Goal: Task Accomplishment & Management: Manage account settings

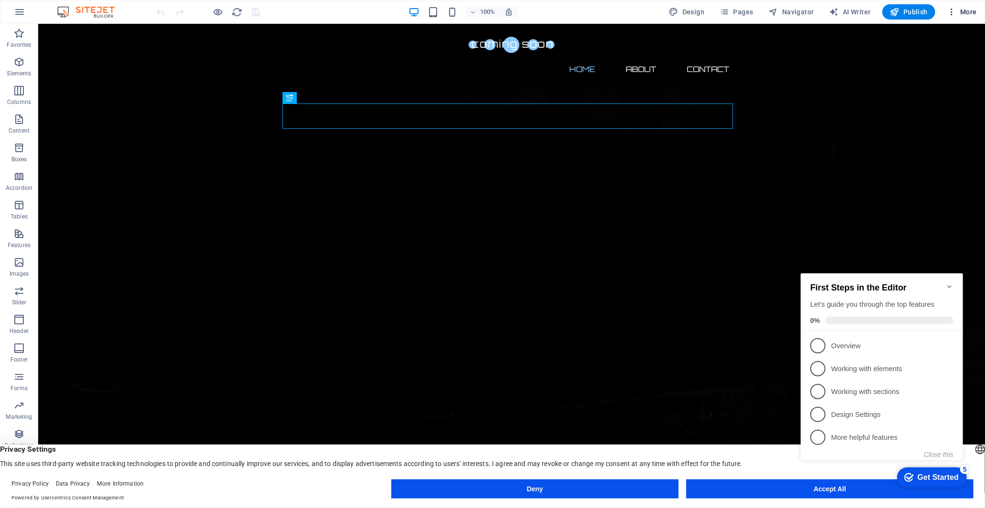
click at [952, 11] on icon "button" at bounding box center [952, 12] width 10 height 10
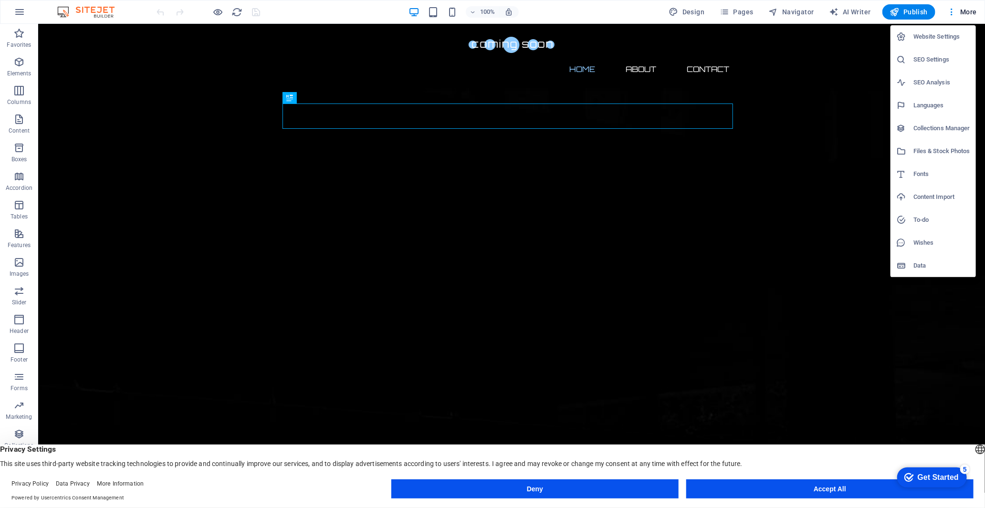
click at [829, 494] on button "Accept All" at bounding box center [829, 488] width 287 height 19
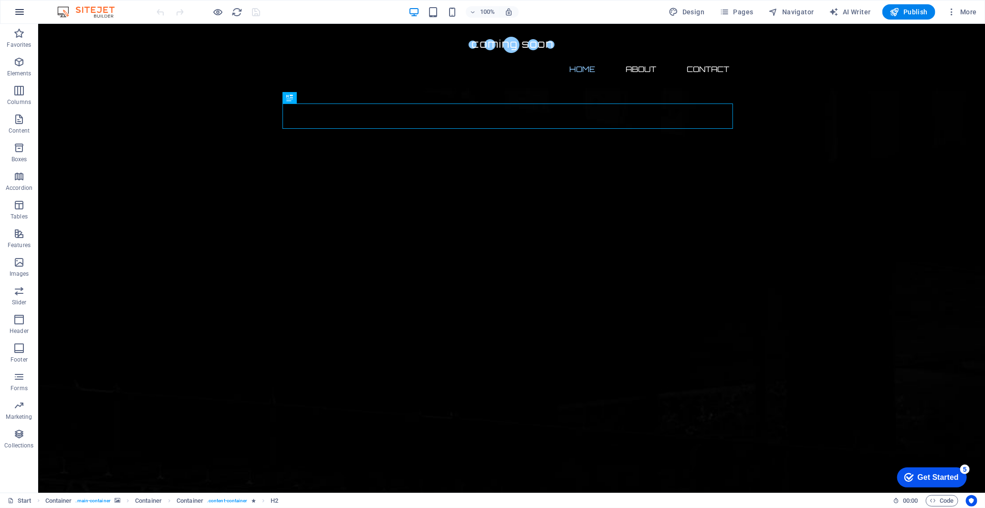
click at [23, 12] on icon "button" at bounding box center [19, 11] width 11 height 11
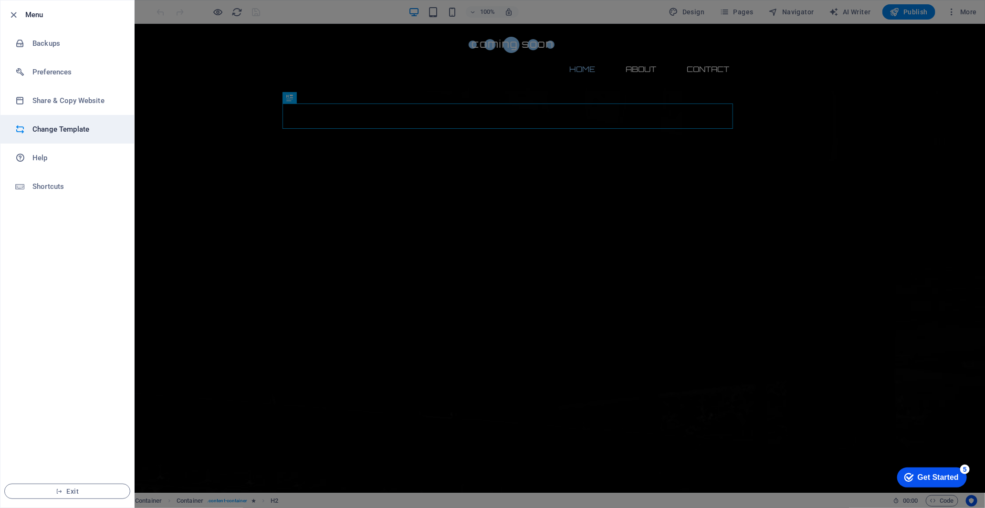
click at [85, 137] on li "Change Template" at bounding box center [67, 129] width 134 height 29
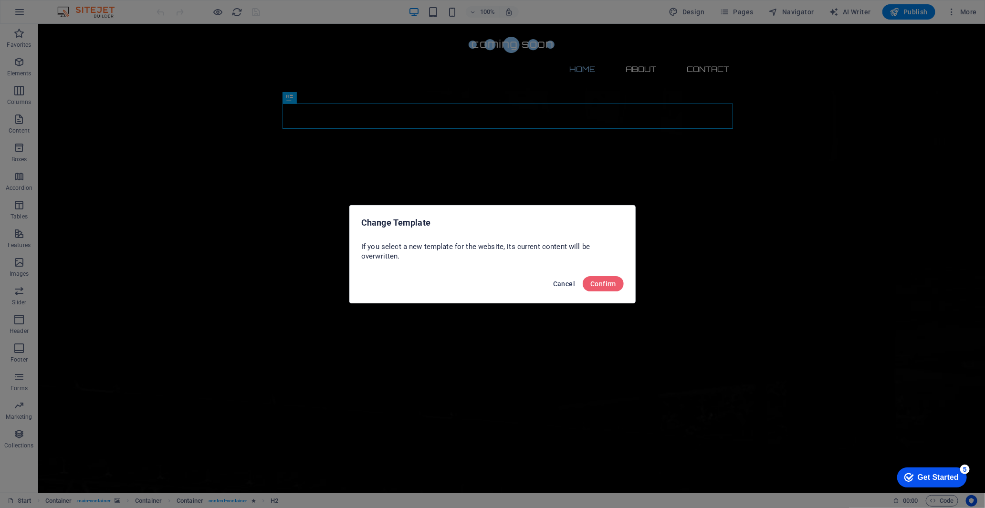
click at [574, 285] on span "Cancel" at bounding box center [564, 284] width 22 height 8
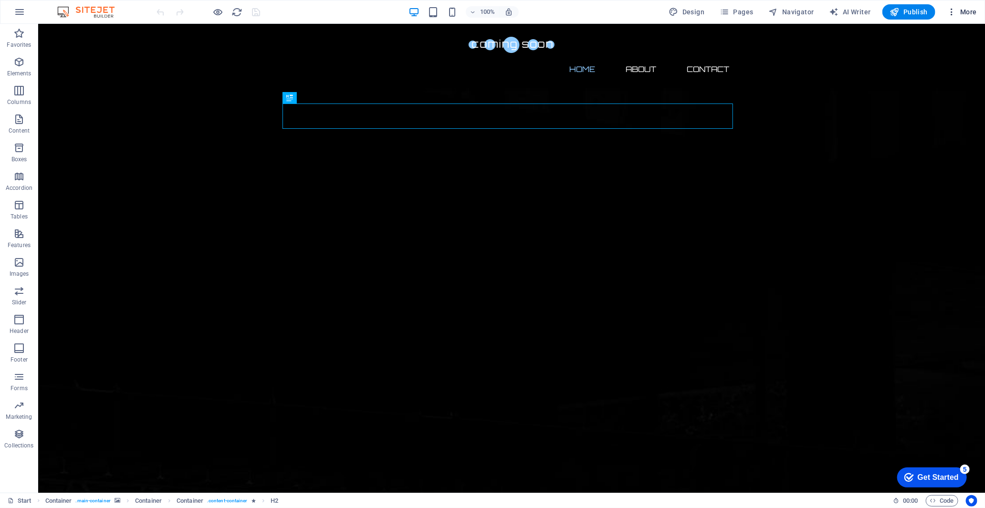
click at [951, 12] on icon "button" at bounding box center [952, 12] width 10 height 10
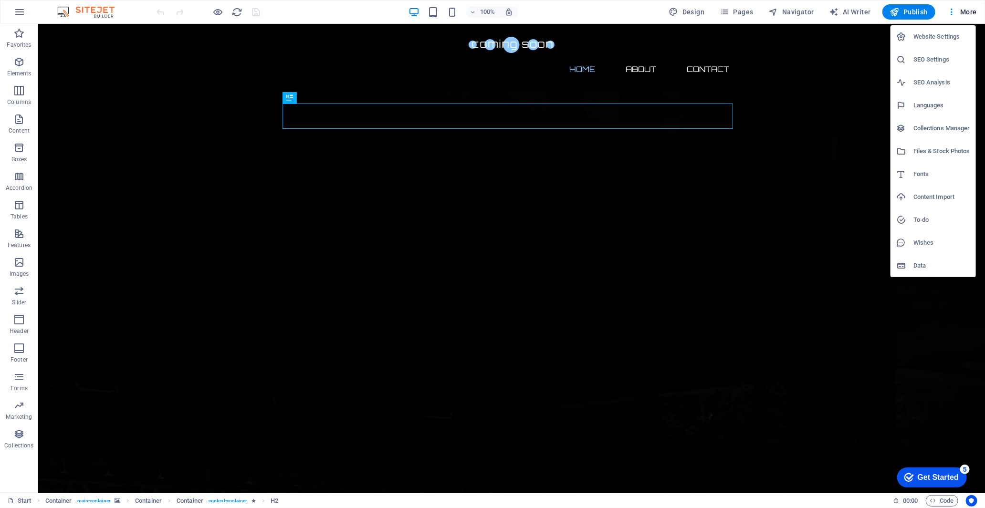
click at [965, 13] on div at bounding box center [492, 254] width 985 height 508
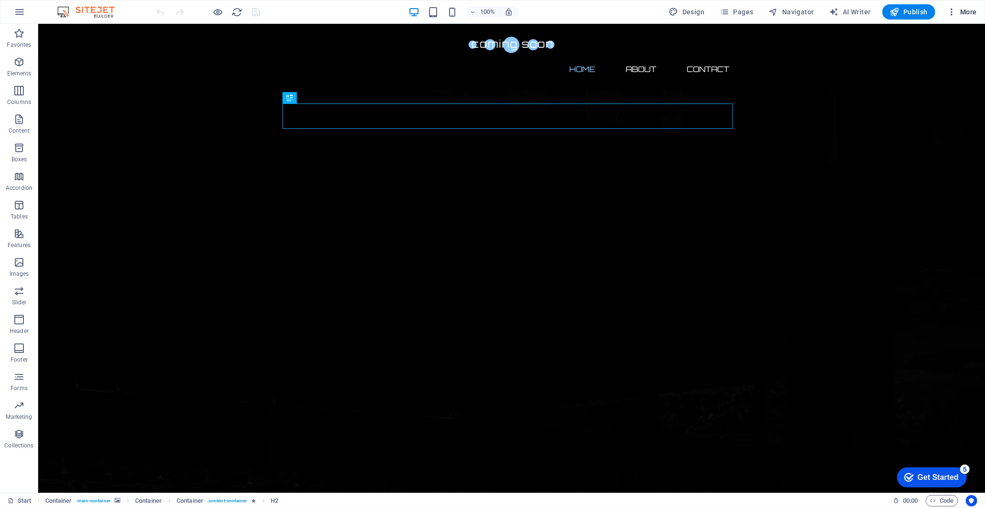
click at [965, 11] on span "More" at bounding box center [962, 12] width 30 height 10
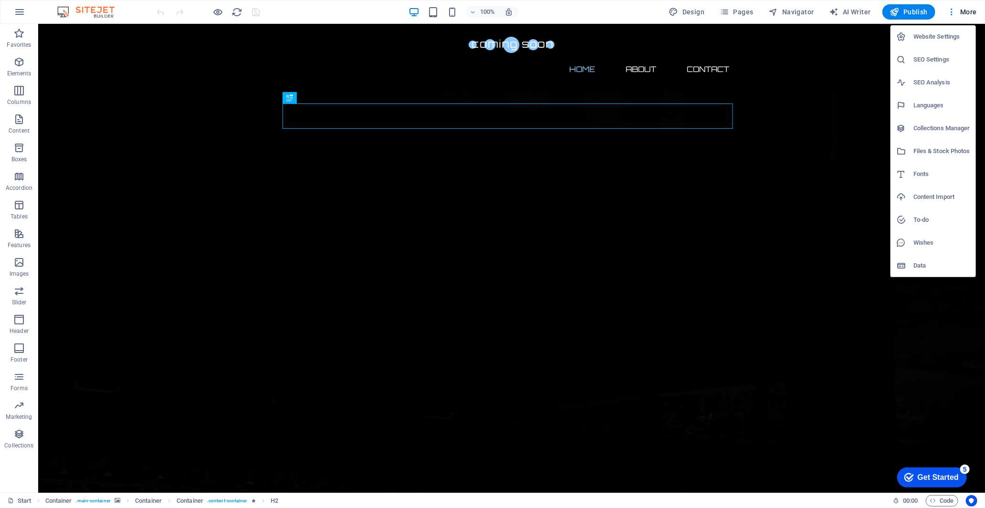
click at [953, 35] on h6 "Website Settings" at bounding box center [941, 36] width 57 height 11
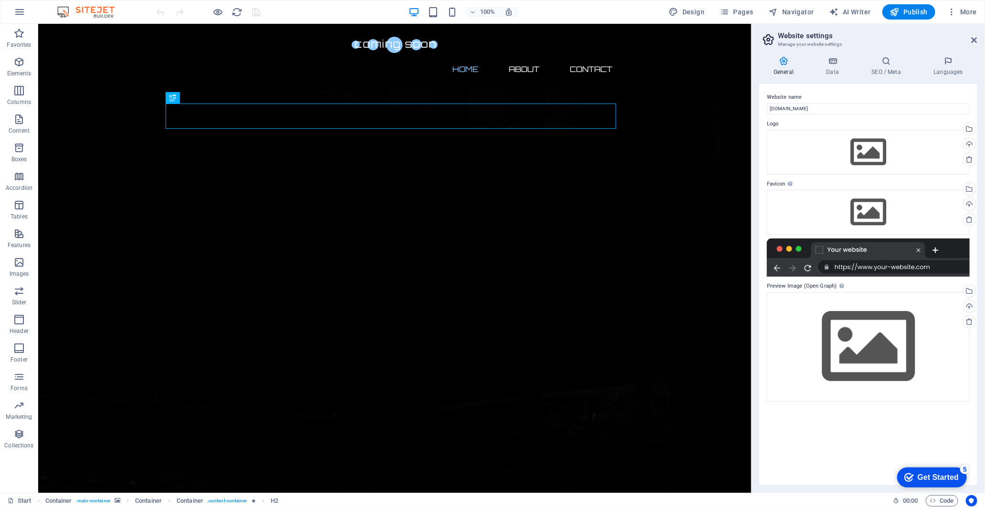
click at [785, 64] on icon at bounding box center [783, 61] width 49 height 10
click at [822, 68] on h4 "Data" at bounding box center [833, 66] width 45 height 20
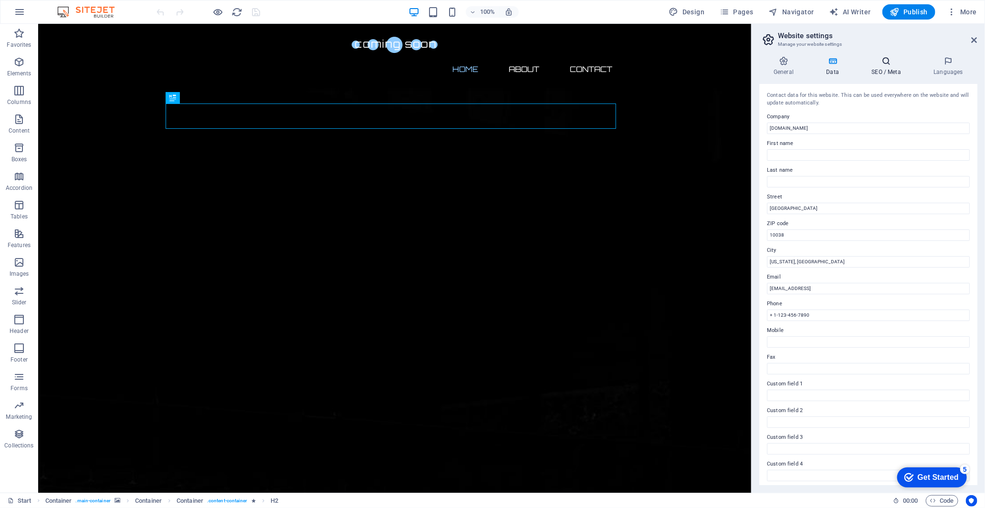
click at [893, 63] on icon at bounding box center [886, 61] width 58 height 10
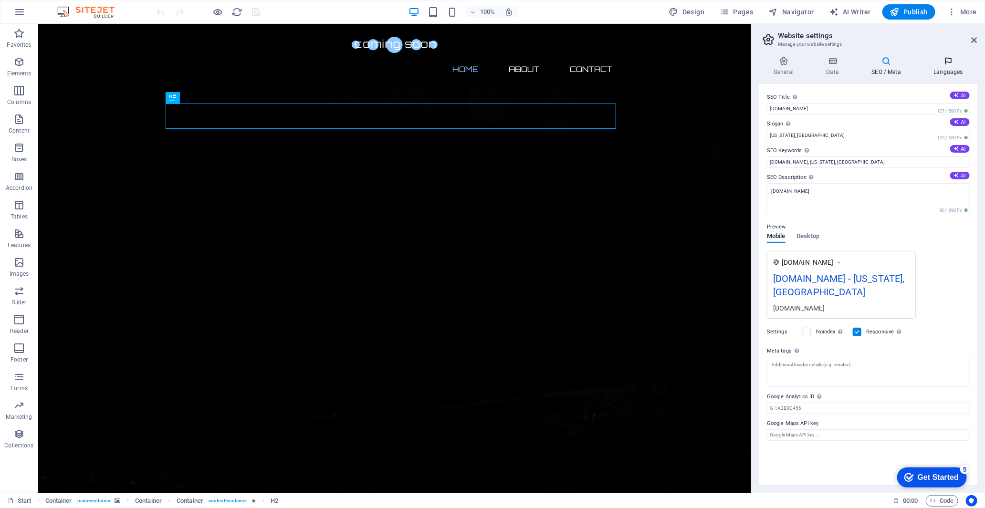
click at [947, 62] on icon at bounding box center [948, 61] width 58 height 10
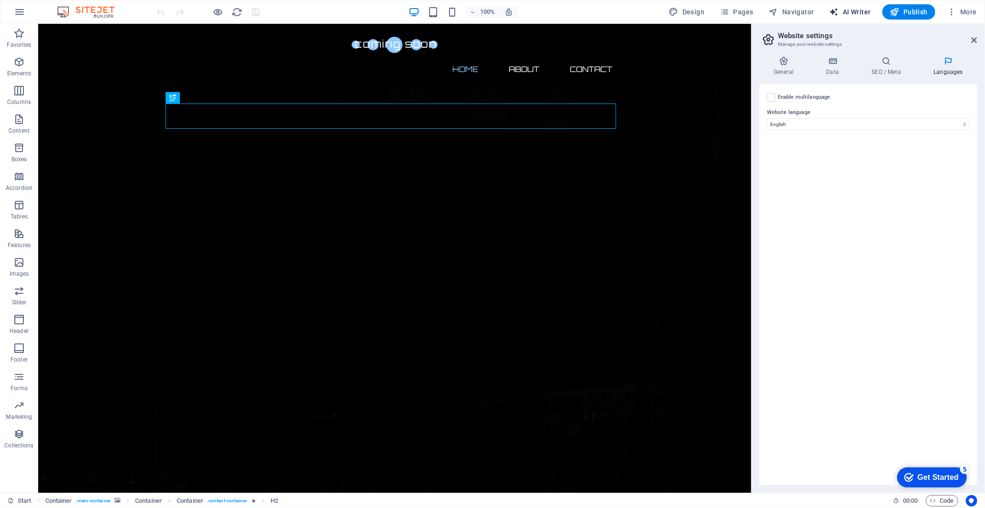
click at [846, 16] on span "AI Writer" at bounding box center [850, 12] width 42 height 10
select select "English"
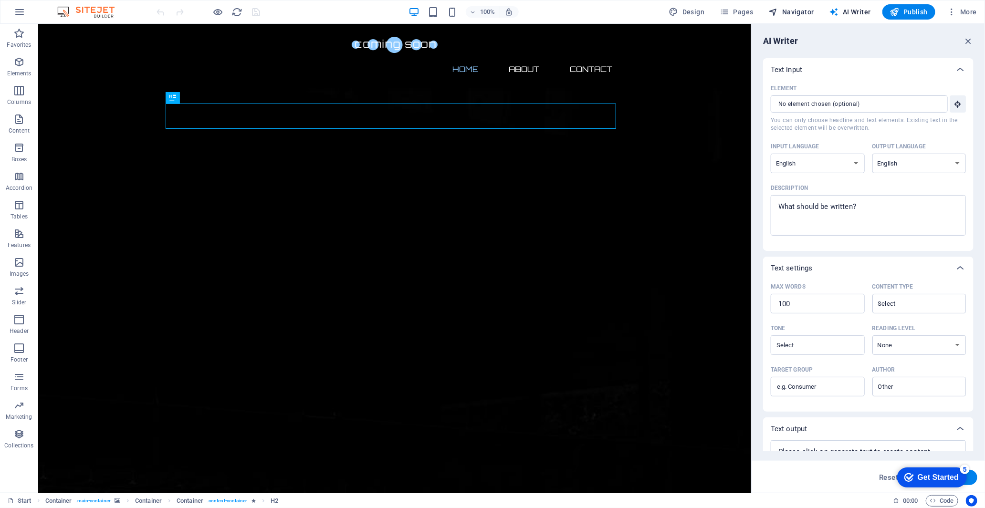
click at [786, 13] on span "Navigator" at bounding box center [791, 12] width 45 height 10
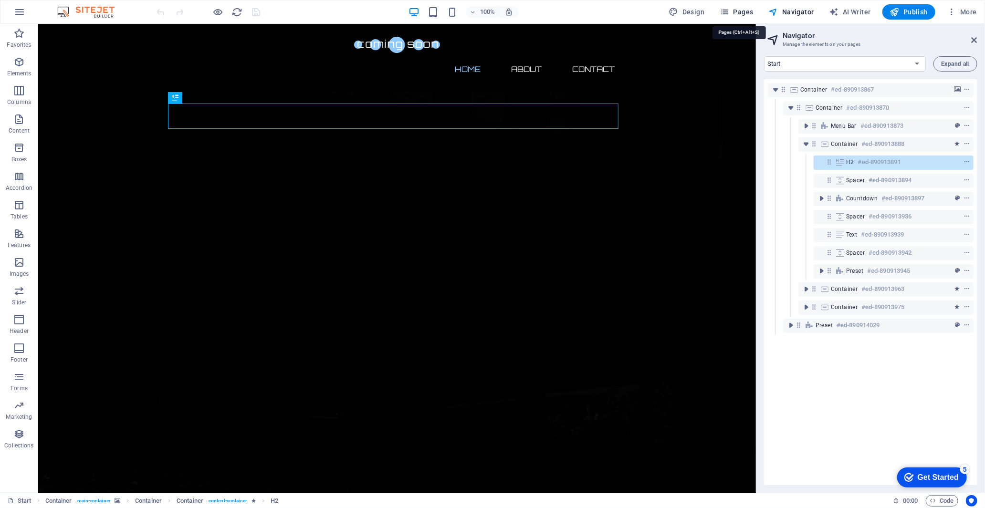
click at [729, 15] on icon "button" at bounding box center [724, 12] width 10 height 10
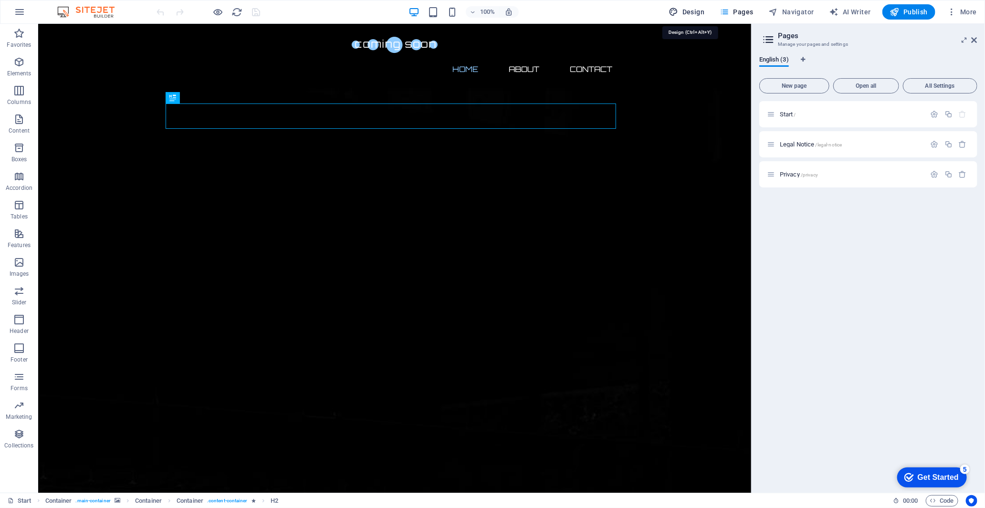
click at [697, 12] on span "Design" at bounding box center [687, 12] width 36 height 10
select select "px"
select select "300"
select select "px"
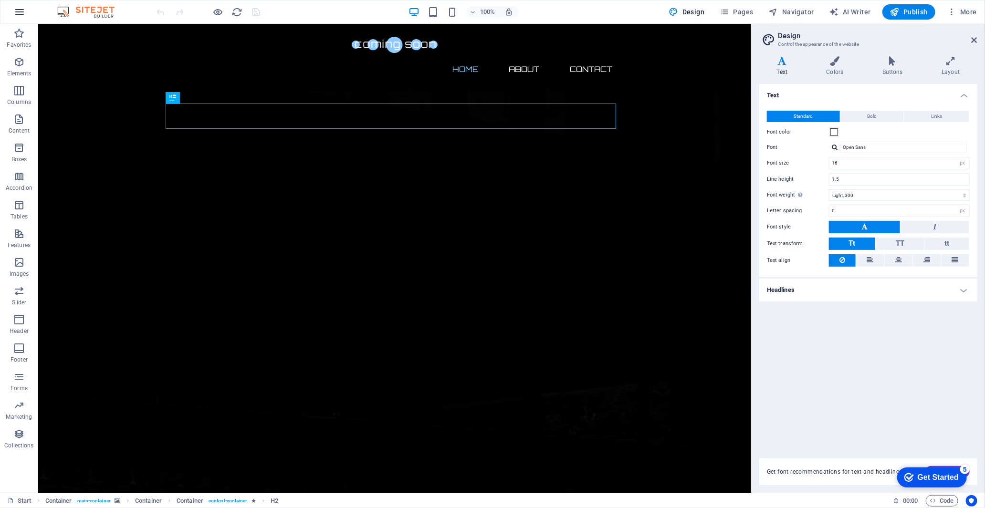
click at [20, 16] on icon "button" at bounding box center [19, 11] width 11 height 11
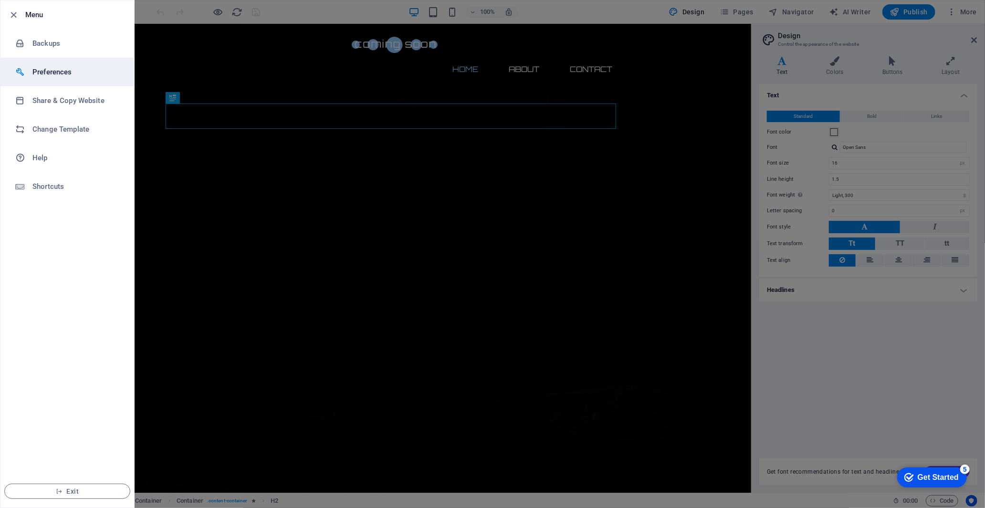
click at [52, 70] on h6 "Preferences" at bounding box center [76, 71] width 88 height 11
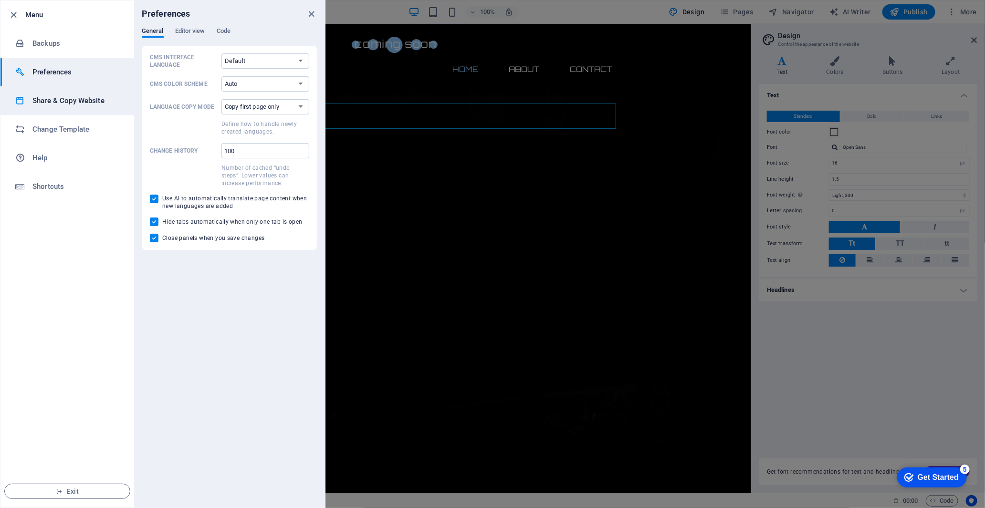
click at [56, 97] on h6 "Share & Copy Website" at bounding box center [76, 100] width 88 height 11
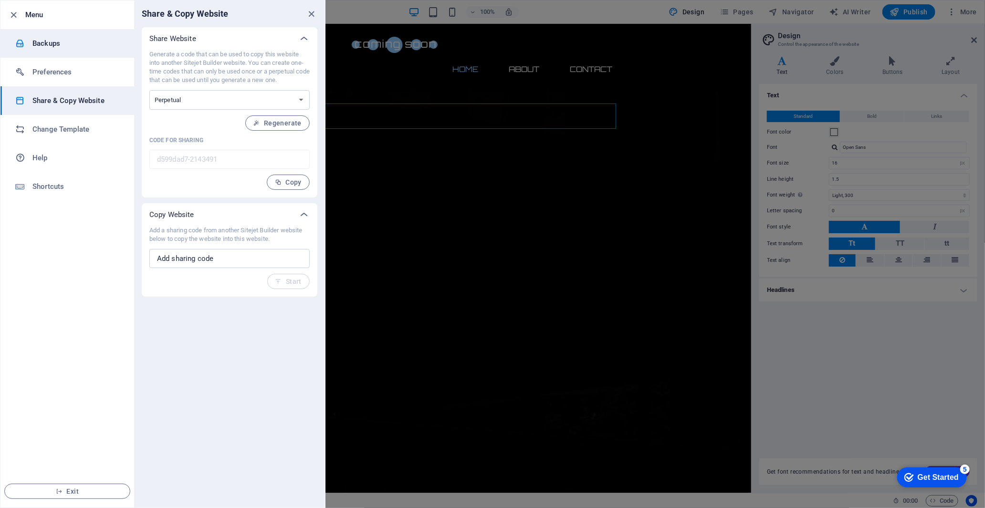
click at [49, 46] on h6 "Backups" at bounding box center [76, 43] width 88 height 11
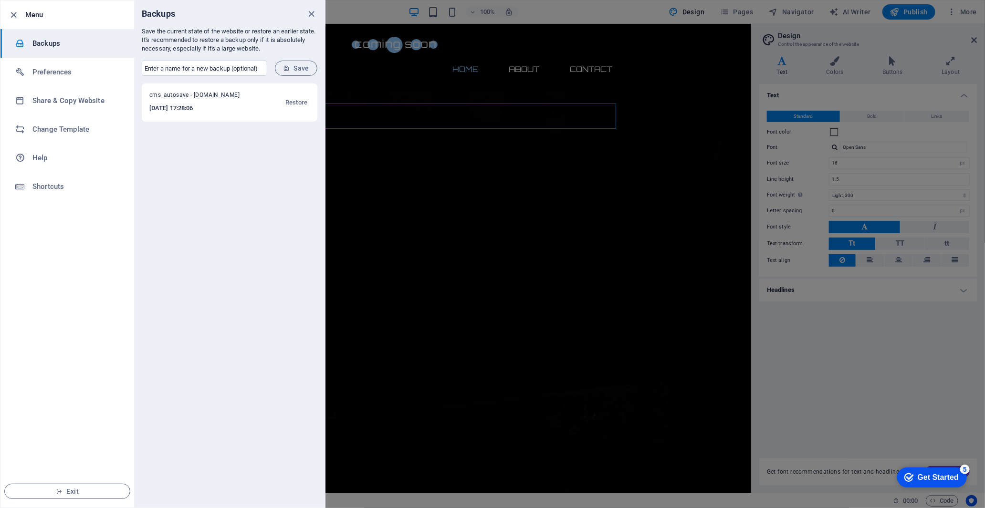
click at [10, 7] on li "Menu" at bounding box center [67, 14] width 134 height 29
click at [15, 13] on icon "button" at bounding box center [14, 15] width 11 height 11
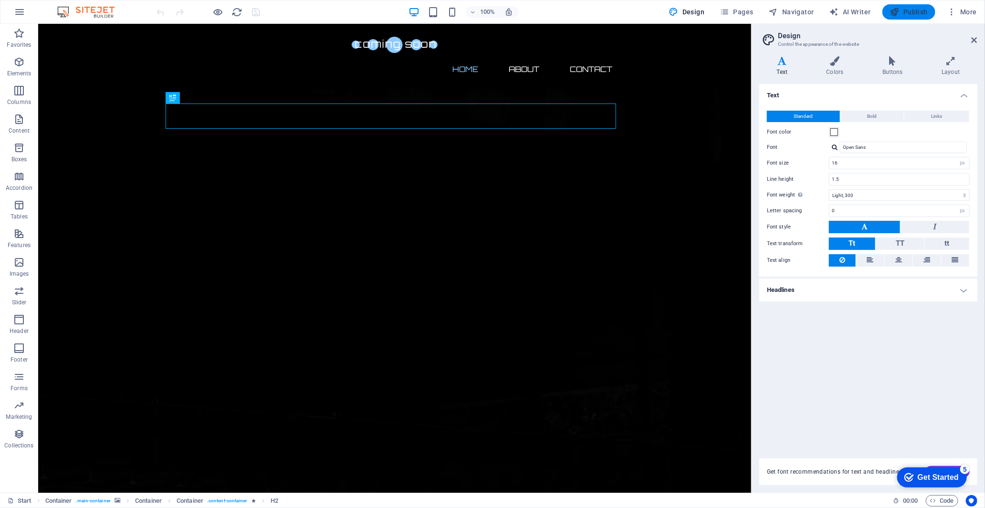
click at [914, 15] on span "Publish" at bounding box center [909, 12] width 38 height 10
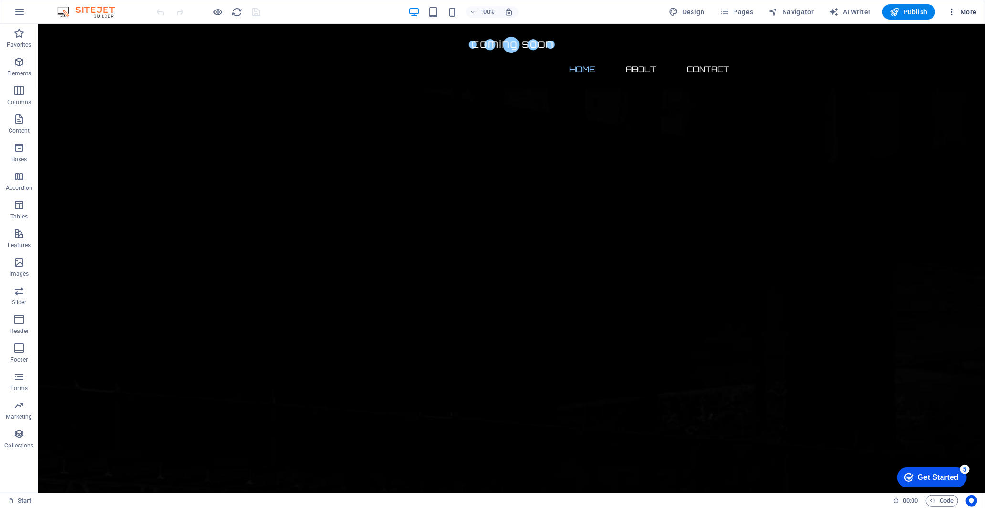
click at [950, 10] on icon "button" at bounding box center [952, 12] width 10 height 10
